Goal: Task Accomplishment & Management: Use online tool/utility

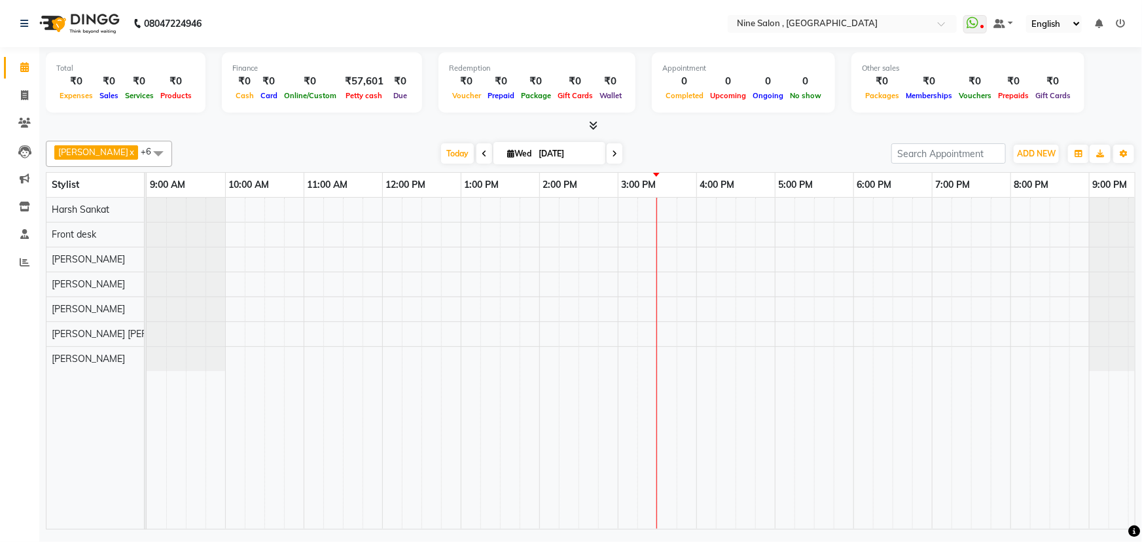
scroll to position [0, 32]
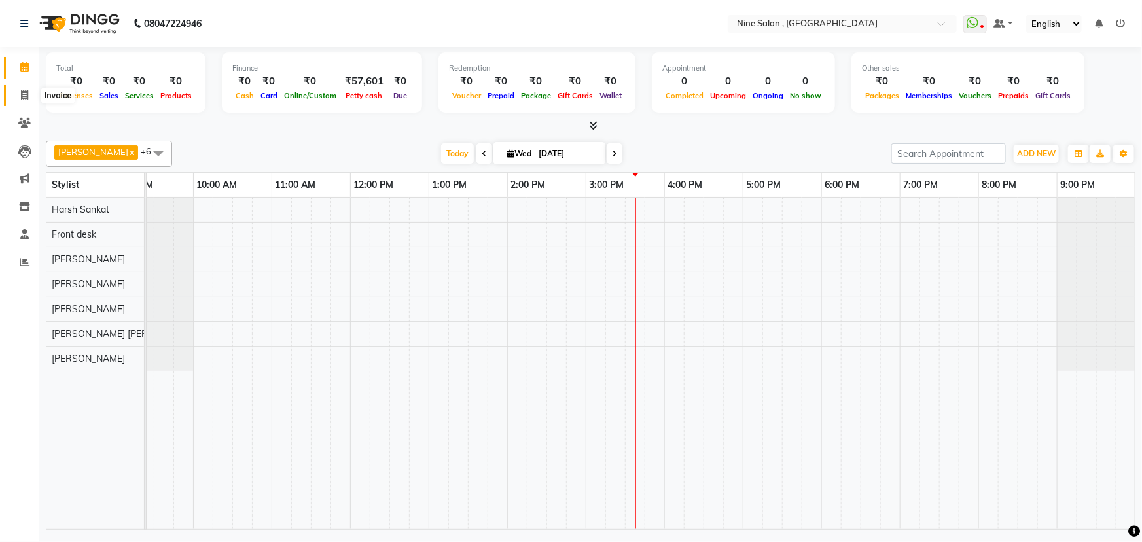
click at [22, 97] on icon at bounding box center [24, 95] width 7 height 10
select select "7341"
select select "service"
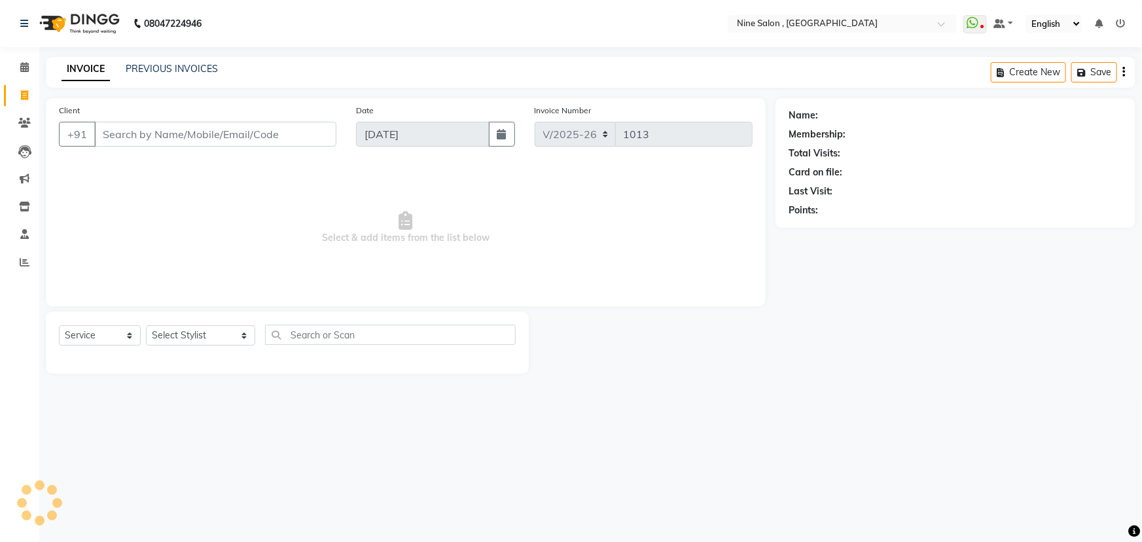
click at [243, 131] on input "Client" at bounding box center [215, 134] width 242 height 25
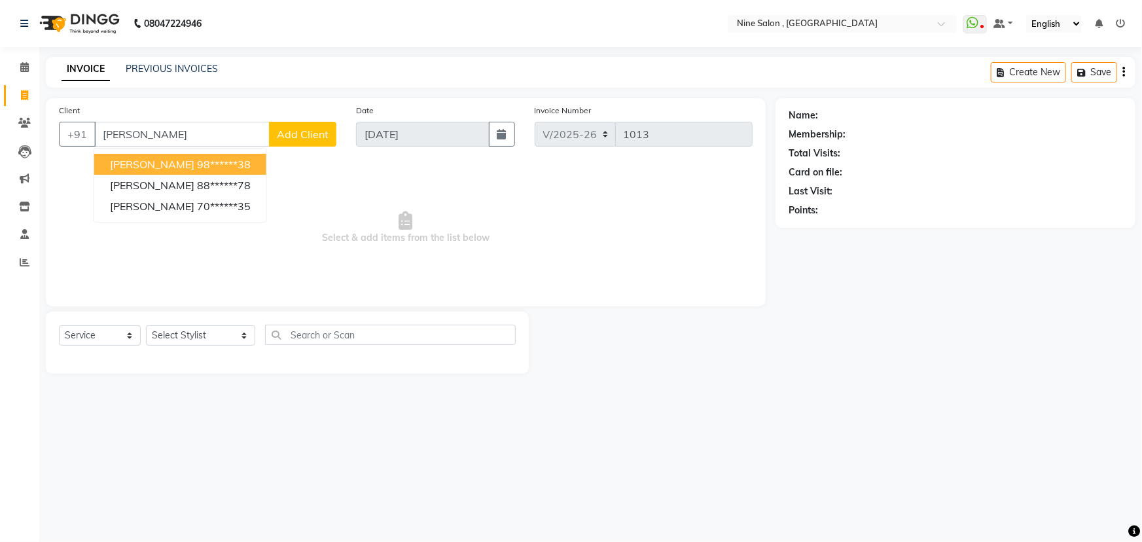
click at [228, 157] on button "[PERSON_NAME] 98******38" at bounding box center [180, 164] width 172 height 21
type input "98******38"
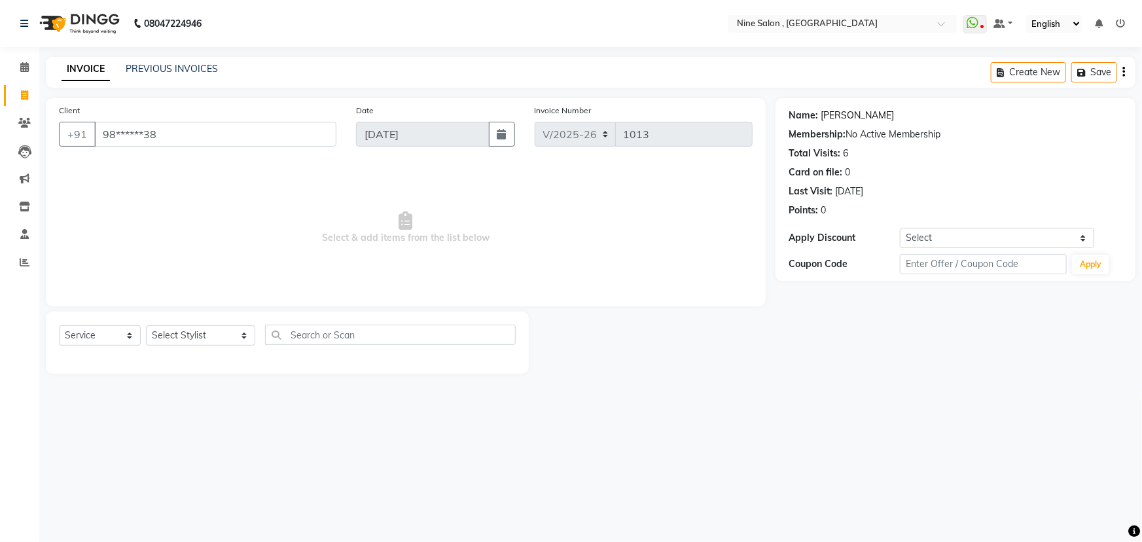
click at [836, 112] on link "[PERSON_NAME]" at bounding box center [857, 116] width 73 height 14
click at [224, 339] on select "Select Stylist [PERSON_NAME] Front desk Harsh Sankat [PERSON_NAME] [PERSON_NAME…" at bounding box center [200, 335] width 109 height 20
select select "87306"
click at [146, 325] on select "Select Stylist [PERSON_NAME] Front desk Harsh Sankat [PERSON_NAME] [PERSON_NAME…" at bounding box center [200, 335] width 109 height 20
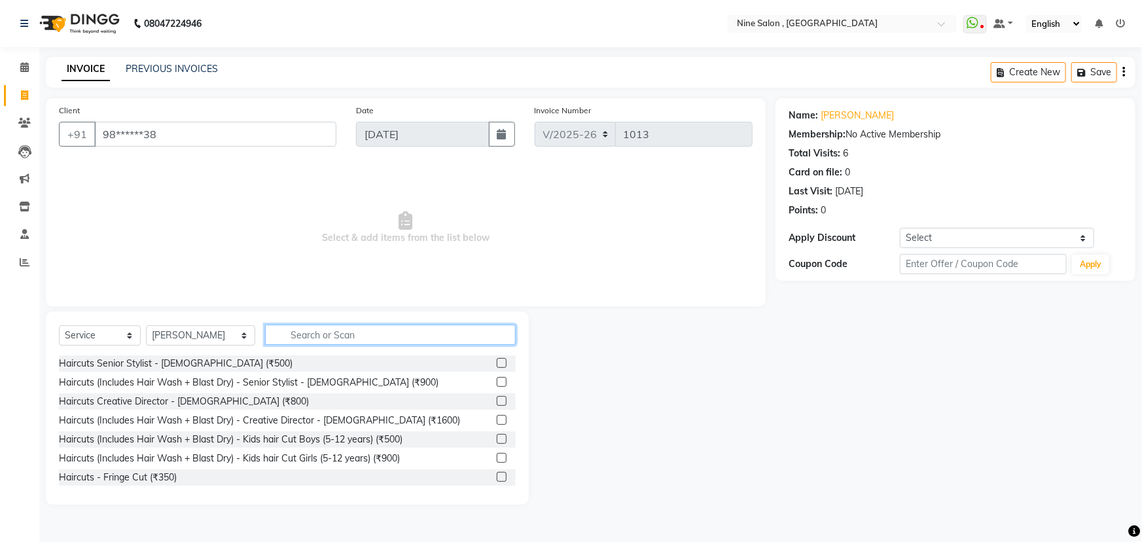
click at [371, 338] on input "text" at bounding box center [390, 335] width 251 height 20
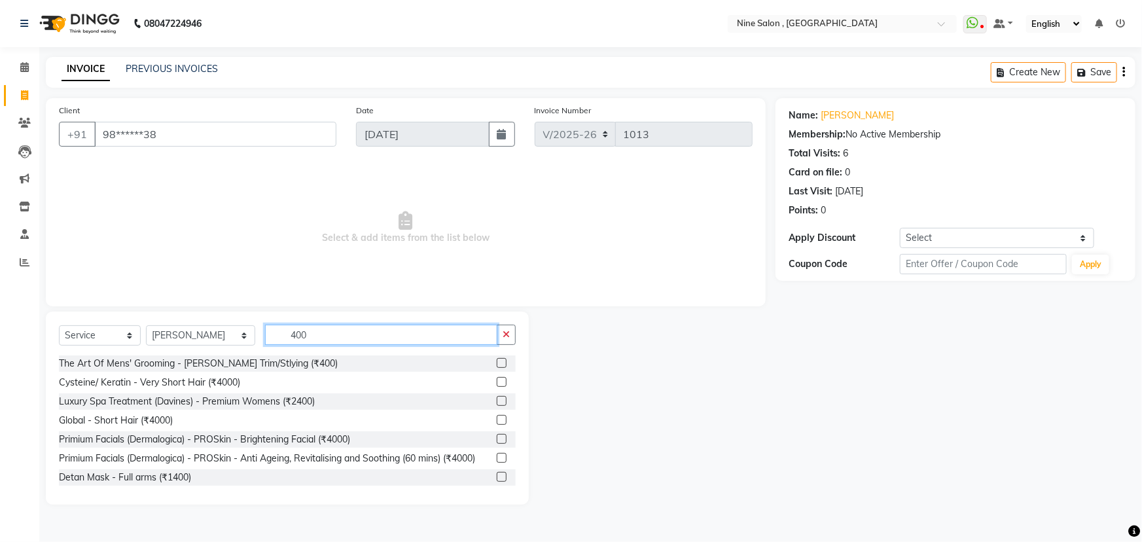
type input "400"
click at [487, 363] on div "The Art Of Mens' Grooming - [PERSON_NAME] Trim/Stlying (₹400)" at bounding box center [287, 363] width 457 height 16
click at [497, 363] on label at bounding box center [502, 363] width 10 height 10
click at [497, 363] on input "checkbox" at bounding box center [501, 363] width 9 height 9
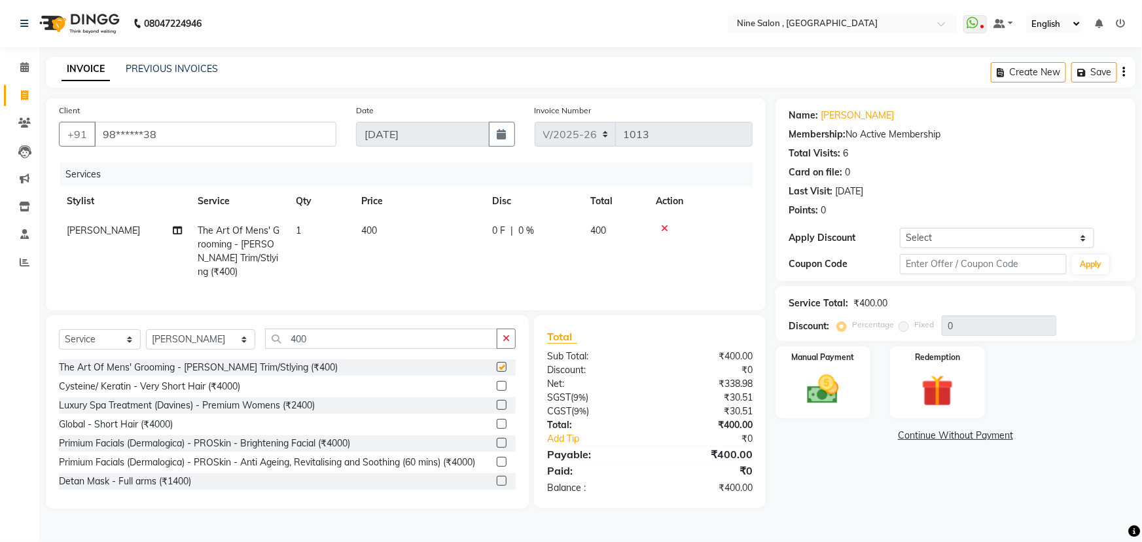
checkbox input "false"
click at [436, 335] on input "400" at bounding box center [381, 338] width 232 height 20
type input "4"
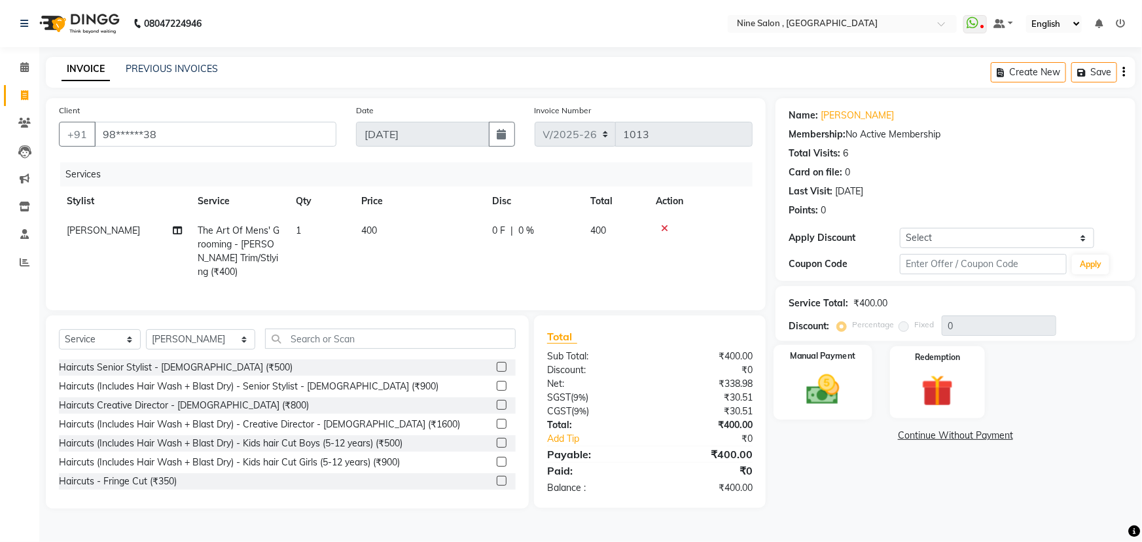
click at [812, 373] on img at bounding box center [823, 389] width 54 height 38
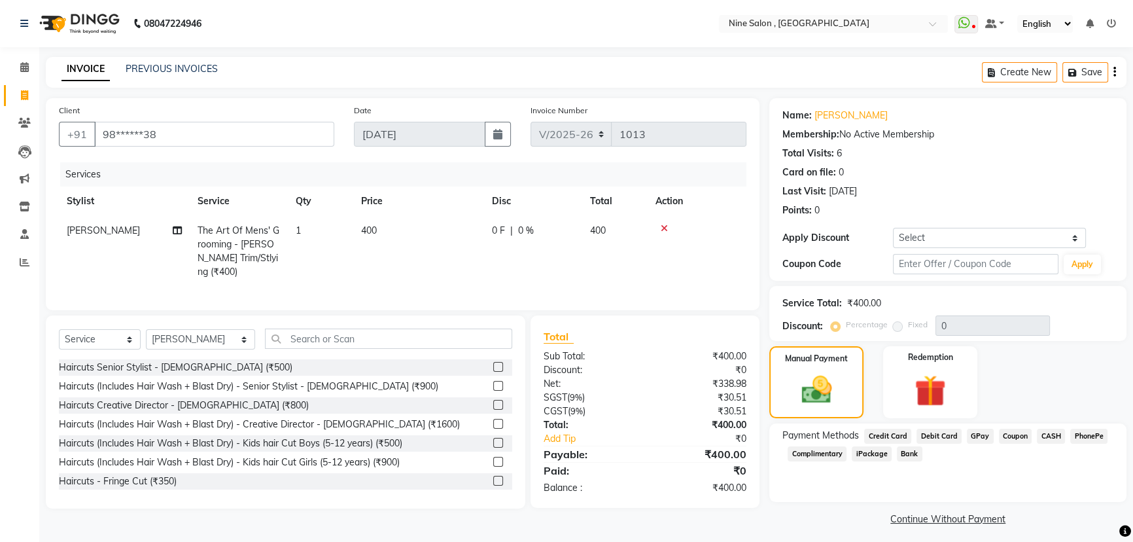
click at [1047, 437] on span "CASH" at bounding box center [1051, 436] width 28 height 15
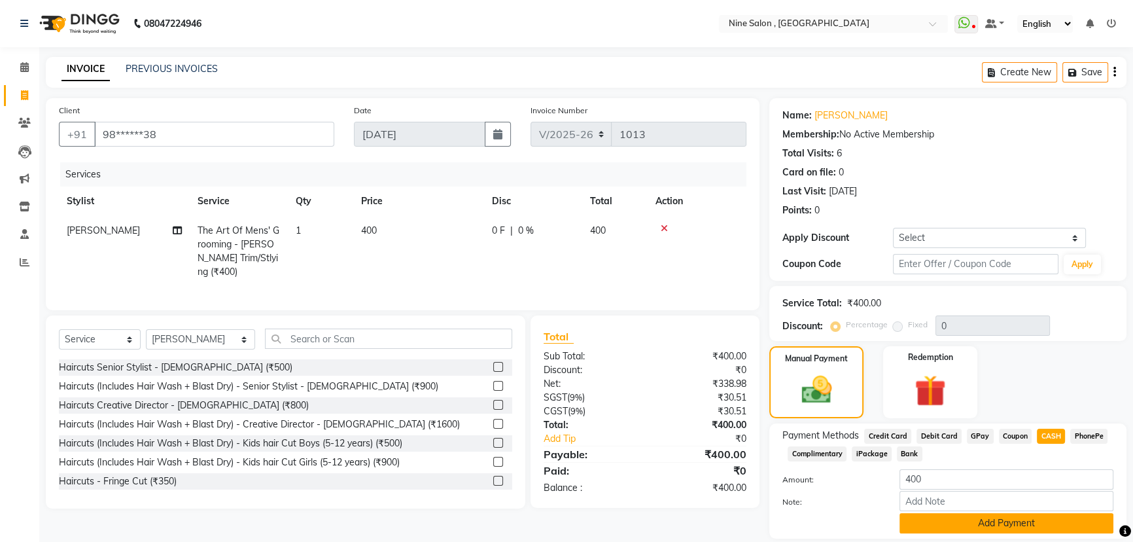
click at [985, 521] on button "Add Payment" at bounding box center [1007, 523] width 214 height 20
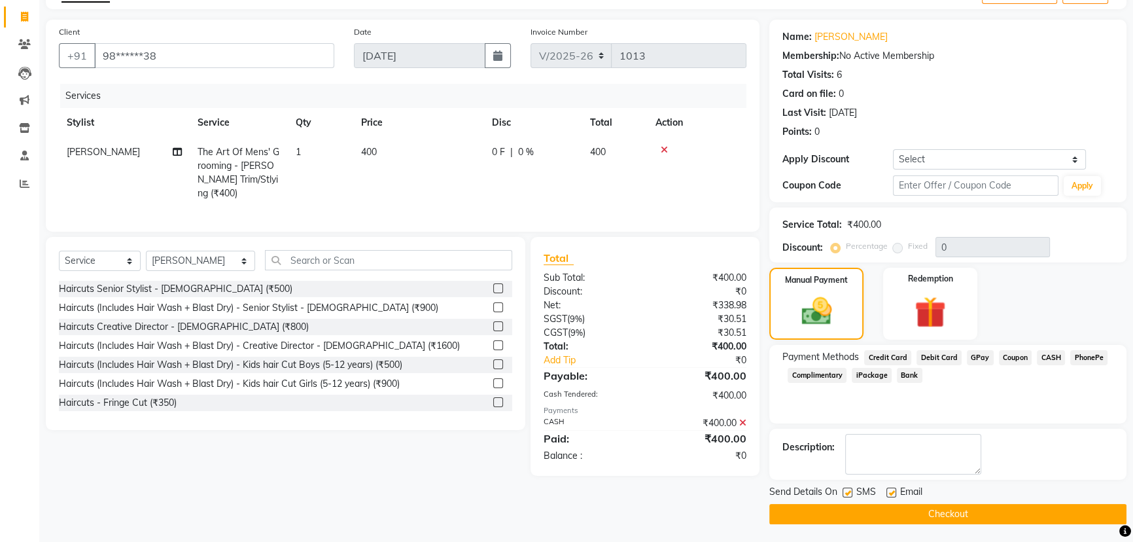
scroll to position [79, 0]
click at [959, 514] on button "Checkout" at bounding box center [947, 513] width 357 height 20
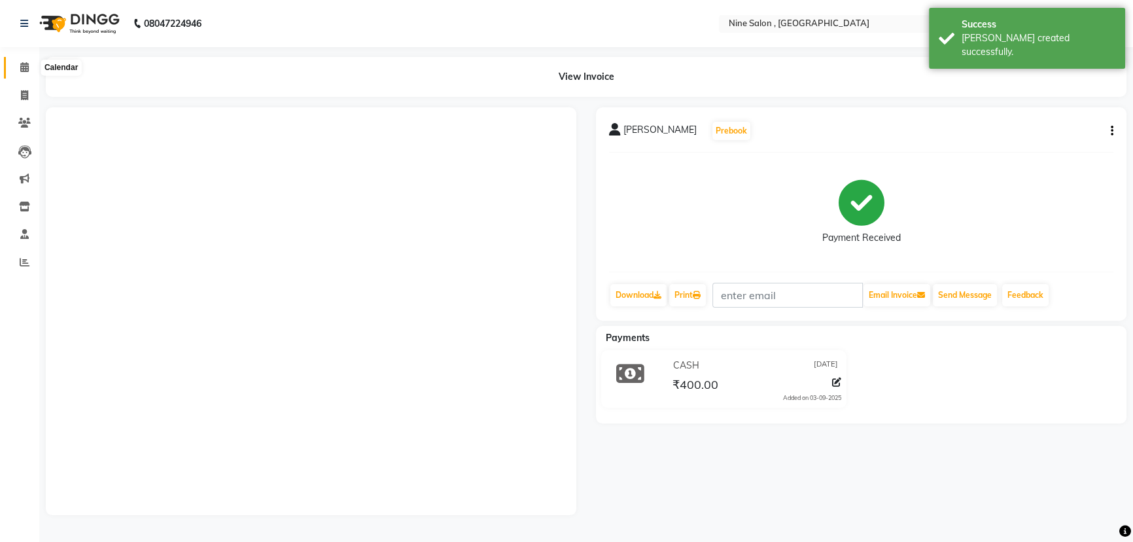
click at [27, 67] on icon at bounding box center [24, 67] width 9 height 10
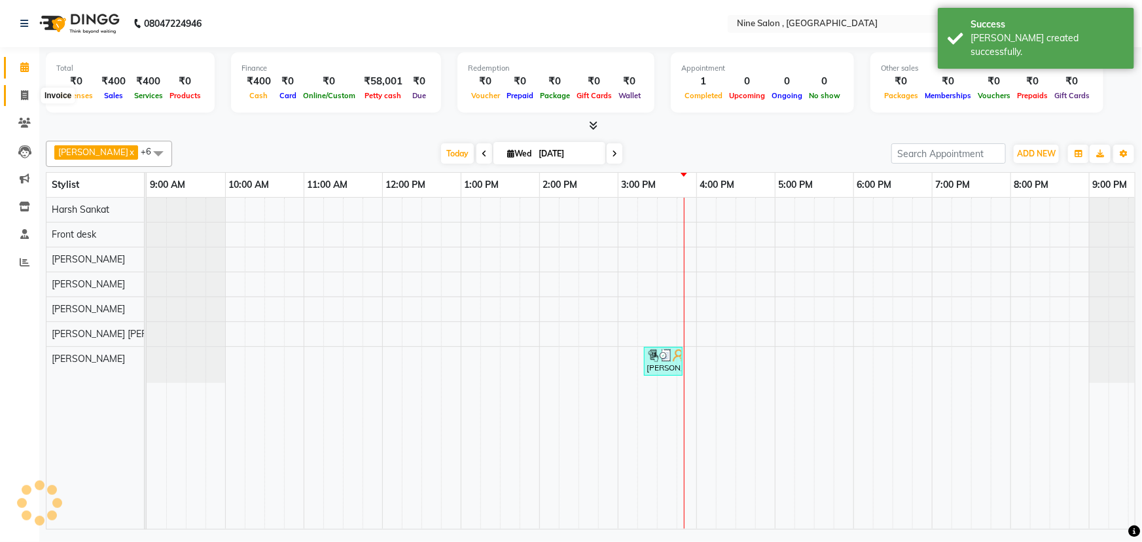
click at [27, 96] on icon at bounding box center [24, 95] width 7 height 10
select select "7341"
select select "service"
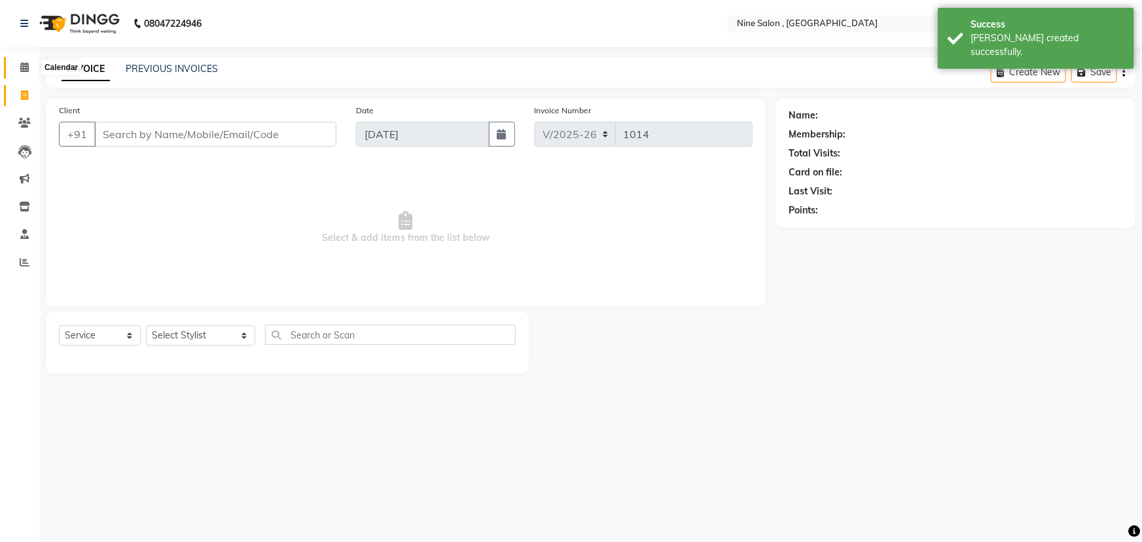
click at [26, 65] on icon at bounding box center [24, 67] width 9 height 10
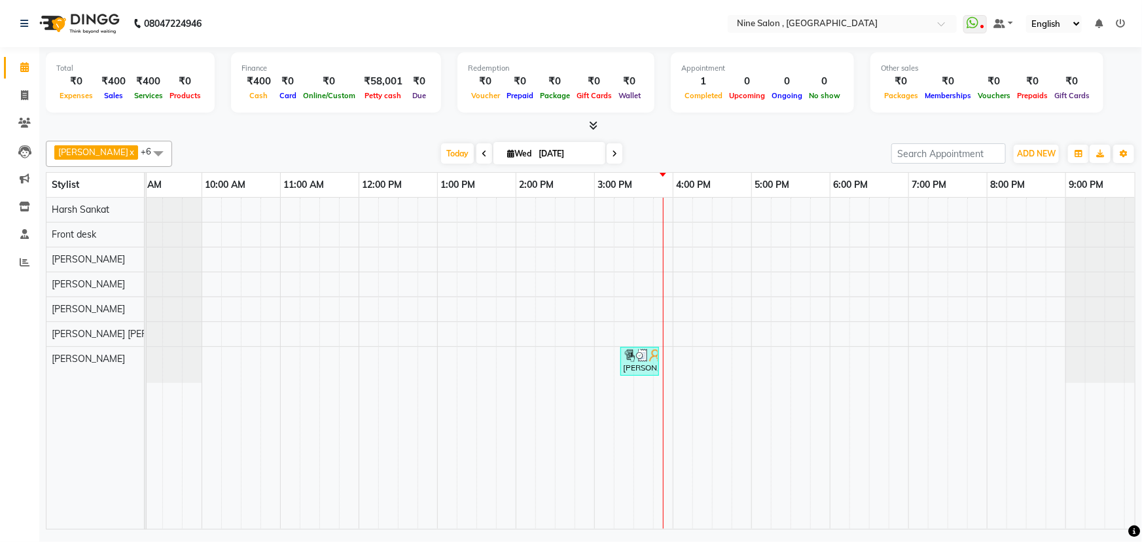
scroll to position [0, 32]
